Goal: Manage account settings

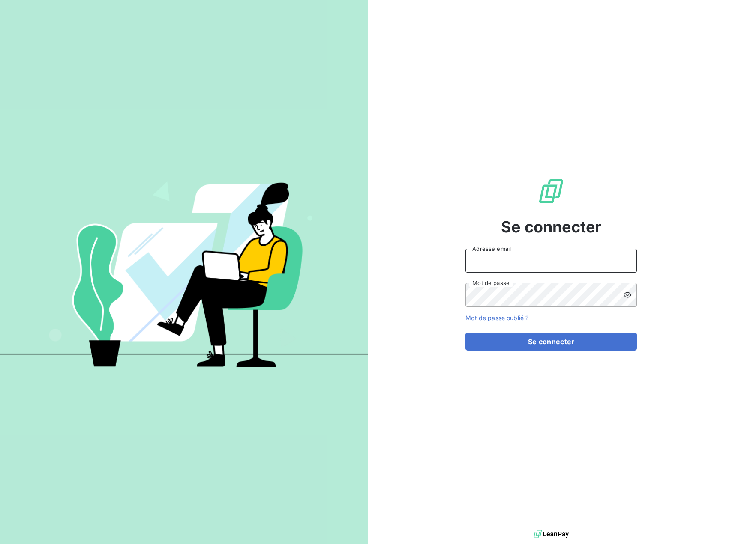
click at [503, 265] on input "Adresse email" at bounding box center [550, 261] width 171 height 24
type input "[EMAIL_ADDRESS][DOMAIN_NAME]"
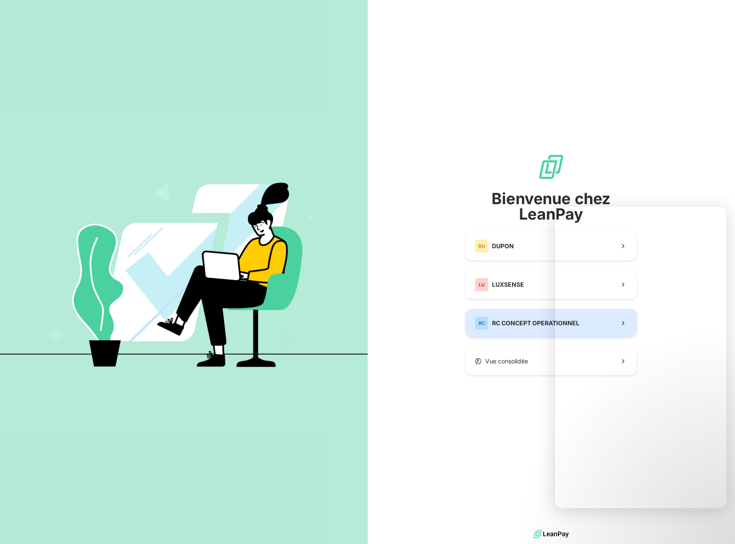
click at [508, 327] on span "RC CONCEPT OPERATIONNEL" at bounding box center [535, 323] width 87 height 9
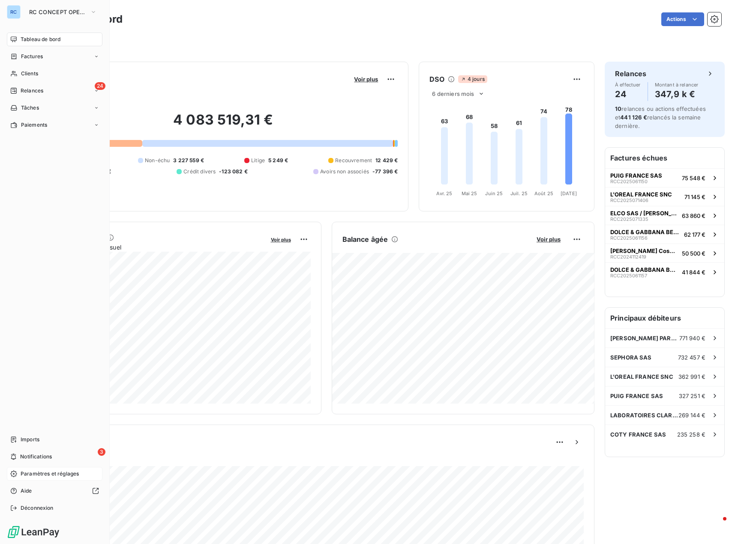
click at [27, 474] on span "Paramètres et réglages" at bounding box center [50, 474] width 58 height 8
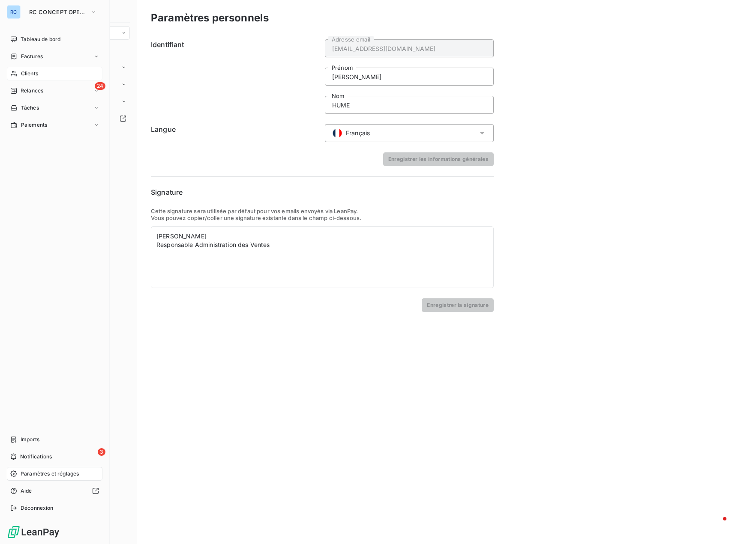
click at [51, 70] on div "Clients" at bounding box center [55, 74] width 96 height 14
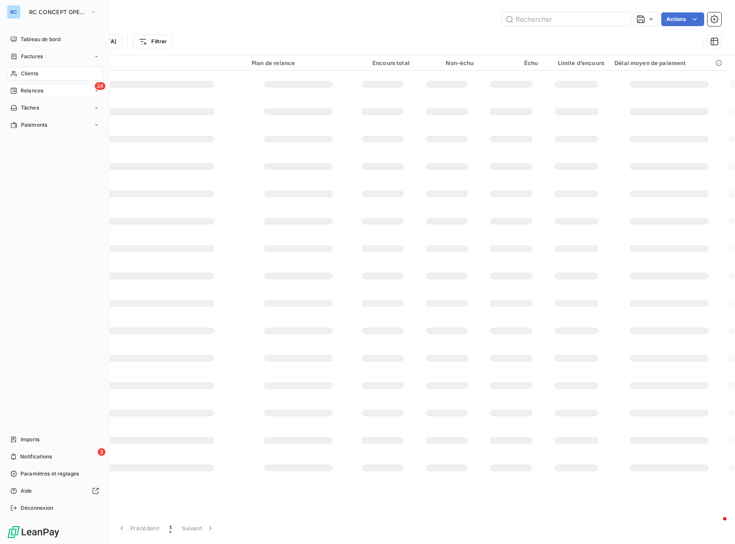
click at [51, 92] on div "24 Relances" at bounding box center [55, 91] width 96 height 14
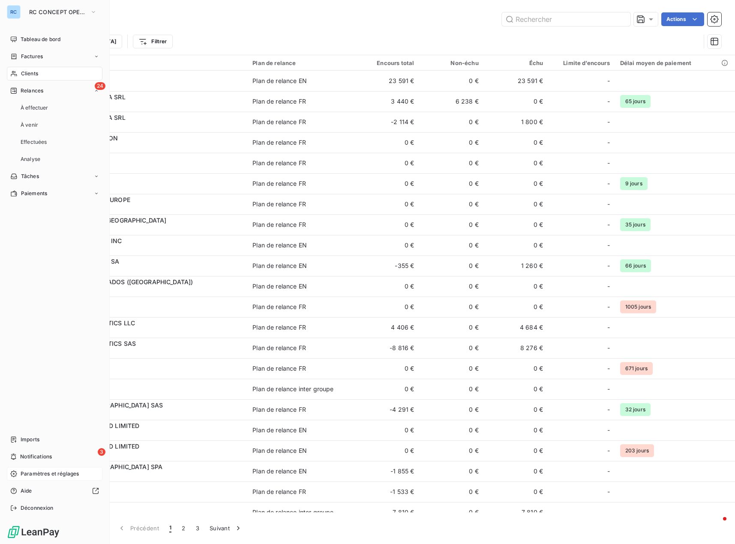
click at [36, 474] on span "Paramètres et réglages" at bounding box center [50, 474] width 58 height 8
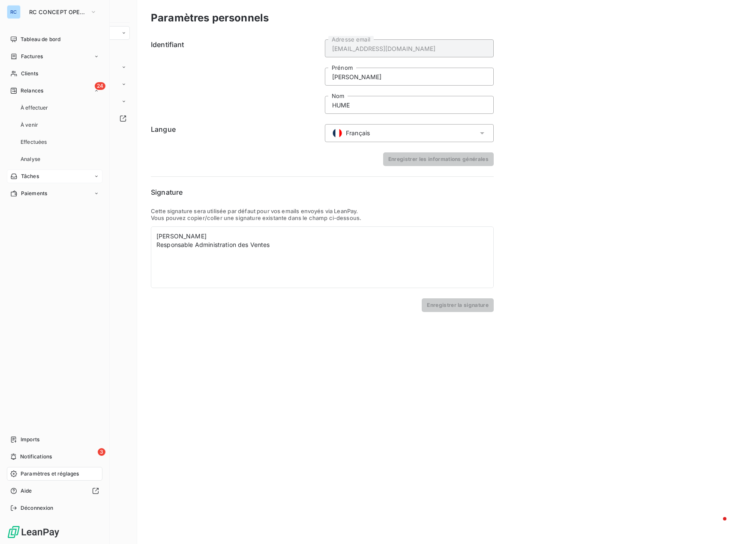
click at [42, 176] on div "Tâches" at bounding box center [55, 177] width 96 height 14
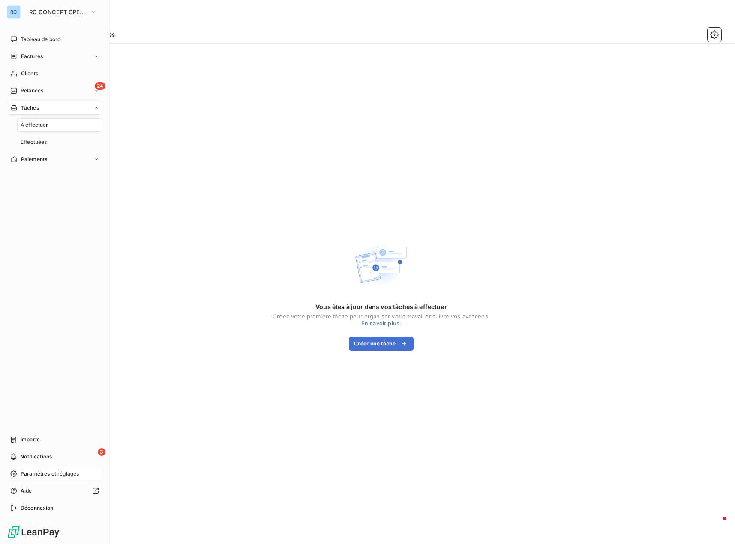
click at [40, 474] on span "Paramètres et réglages" at bounding box center [50, 474] width 58 height 8
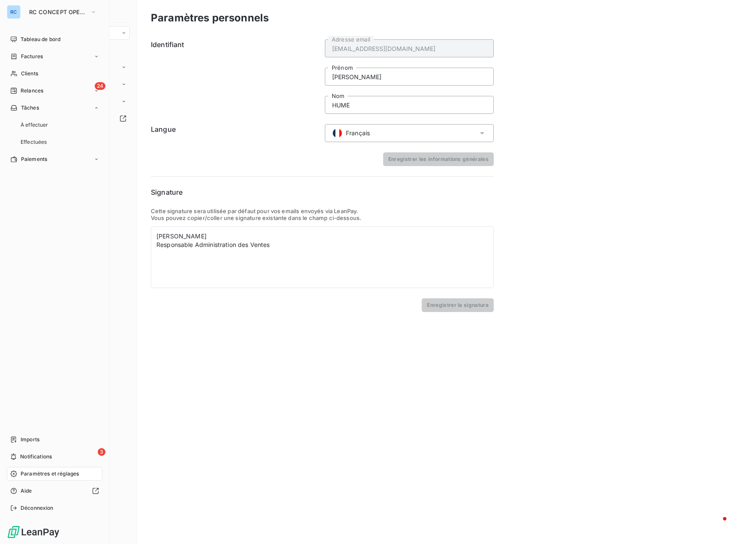
click at [40, 474] on span "Paramètres et réglages" at bounding box center [50, 474] width 58 height 8
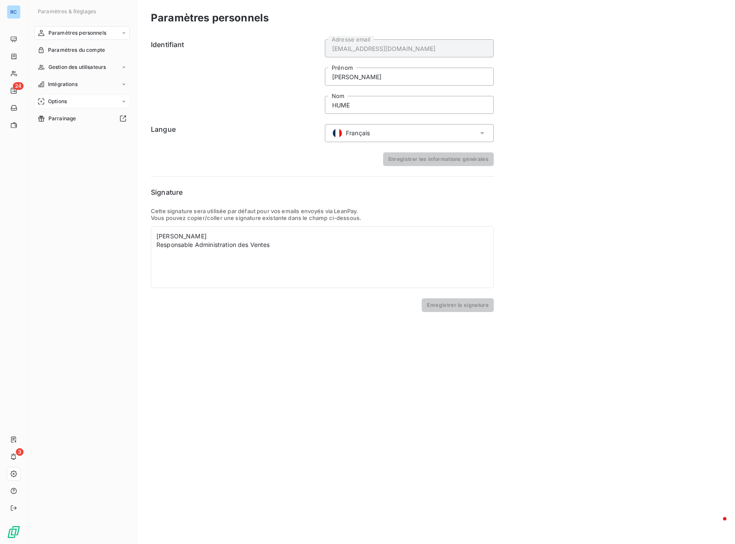
click at [66, 101] on span "Options" at bounding box center [57, 102] width 19 height 8
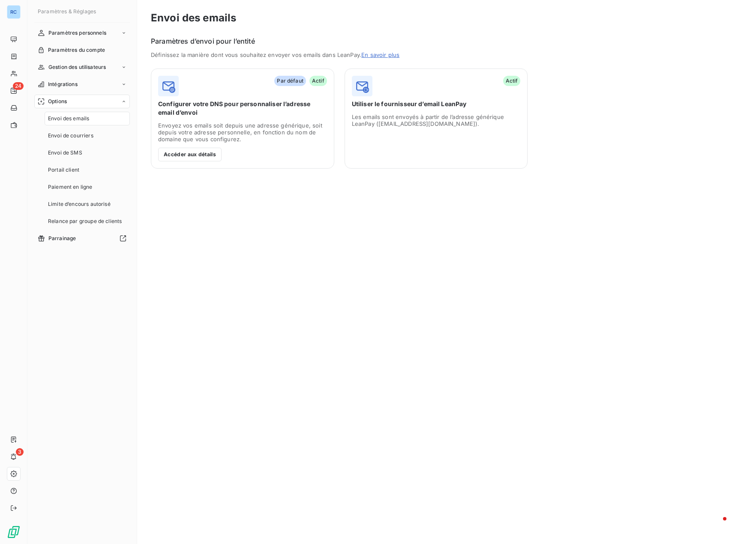
click at [75, 120] on span "Envoi des emails" at bounding box center [68, 119] width 41 height 8
click at [199, 154] on button "Accéder aux détails" at bounding box center [189, 155] width 63 height 14
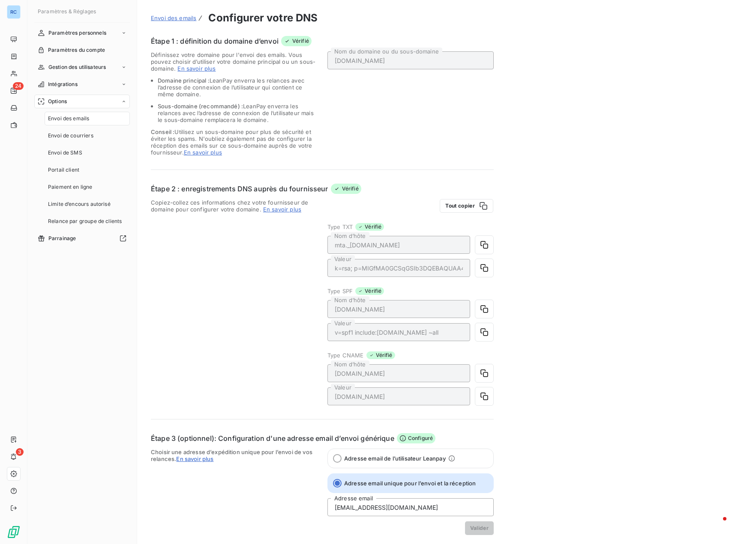
scroll to position [43, 0]
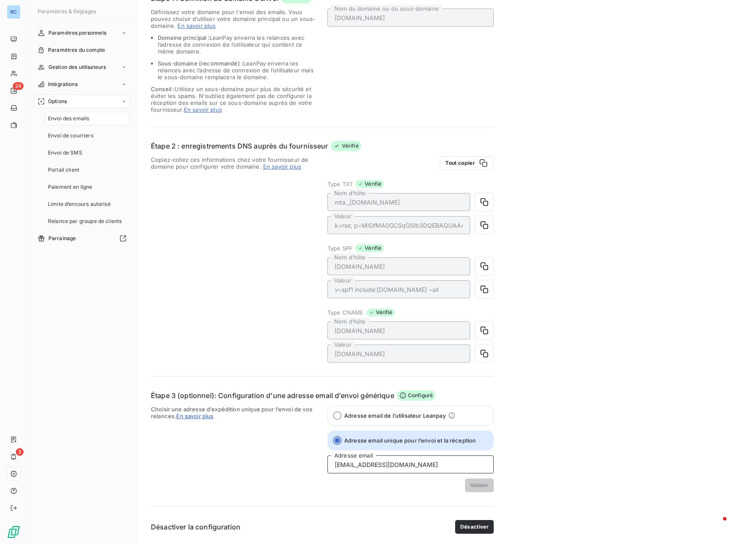
drag, startPoint x: 341, startPoint y: 464, endPoint x: 397, endPoint y: 465, distance: 55.7
click at [396, 465] on input "[EMAIL_ADDRESS][DOMAIN_NAME]" at bounding box center [410, 465] width 166 height 18
click at [397, 465] on input "[EMAIL_ADDRESS][DOMAIN_NAME]" at bounding box center [410, 465] width 166 height 18
click at [249, 473] on span "Choisir une adresse d’expédition unique pour l’envoi de vos relances. En savoir…" at bounding box center [234, 449] width 166 height 87
